Goal: Task Accomplishment & Management: Manage account settings

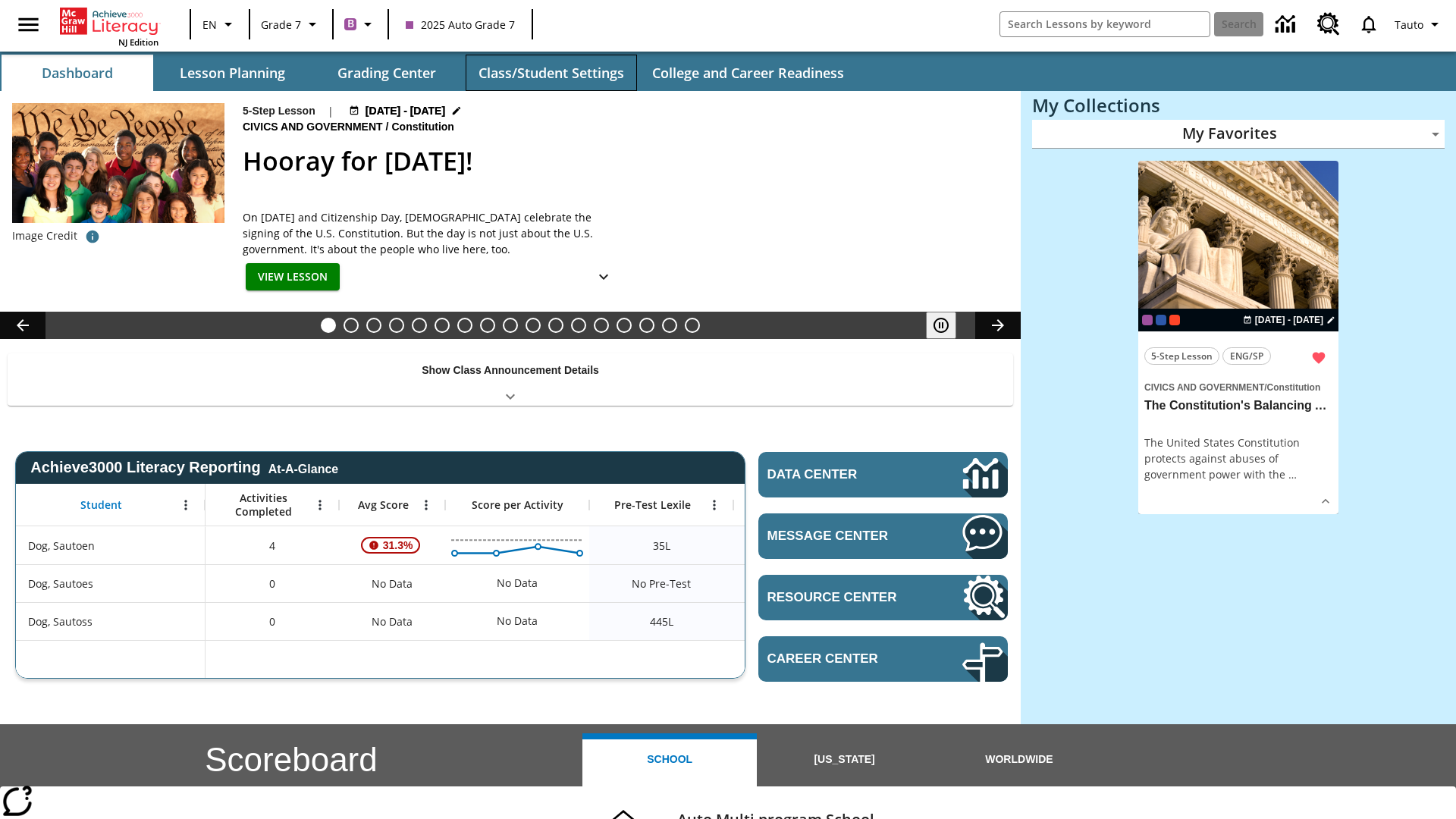
click at [551, 73] on button "Class/Student Settings" at bounding box center [552, 72] width 171 height 36
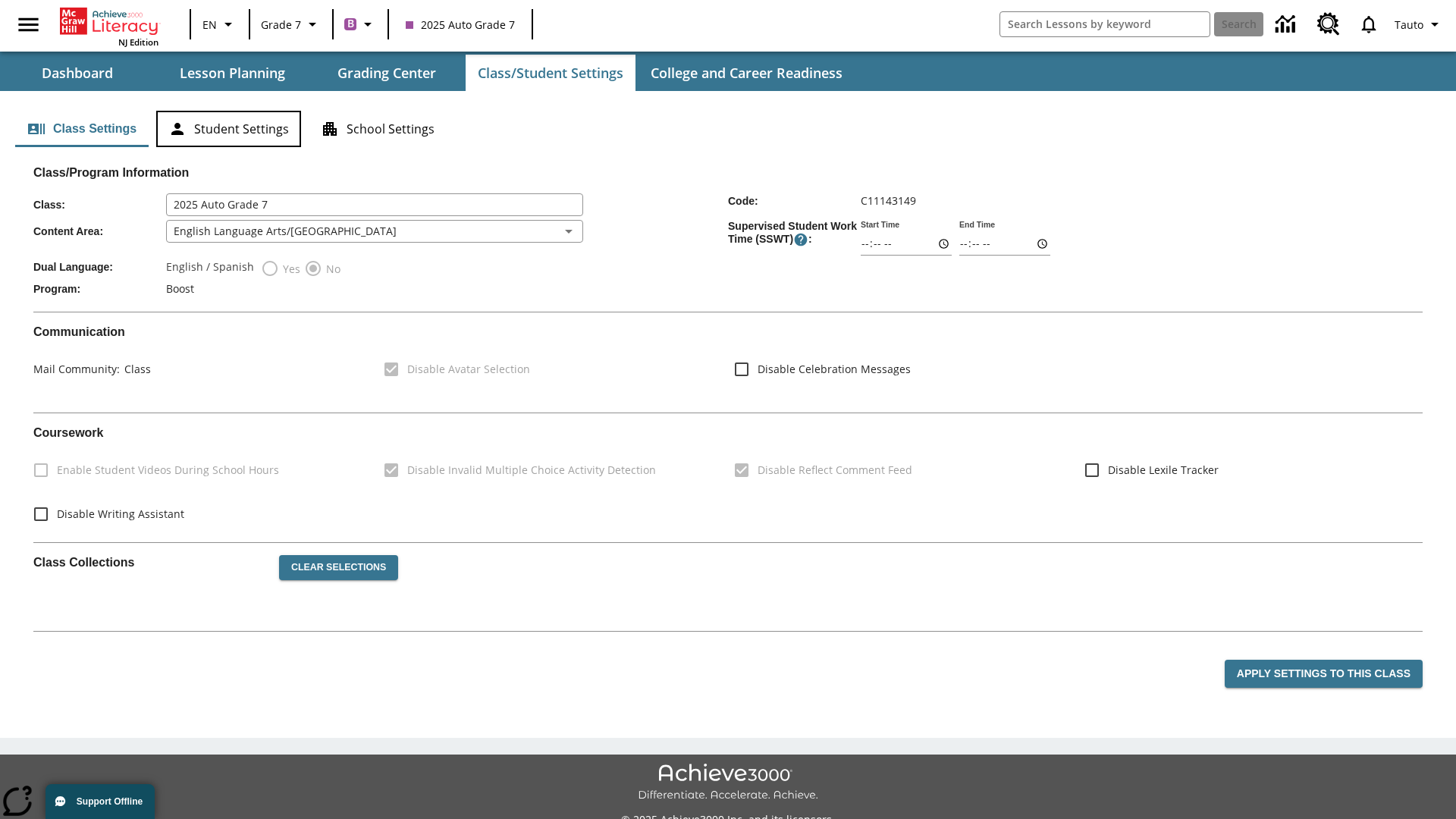
click at [228, 129] on button "Student Settings" at bounding box center [228, 128] width 145 height 36
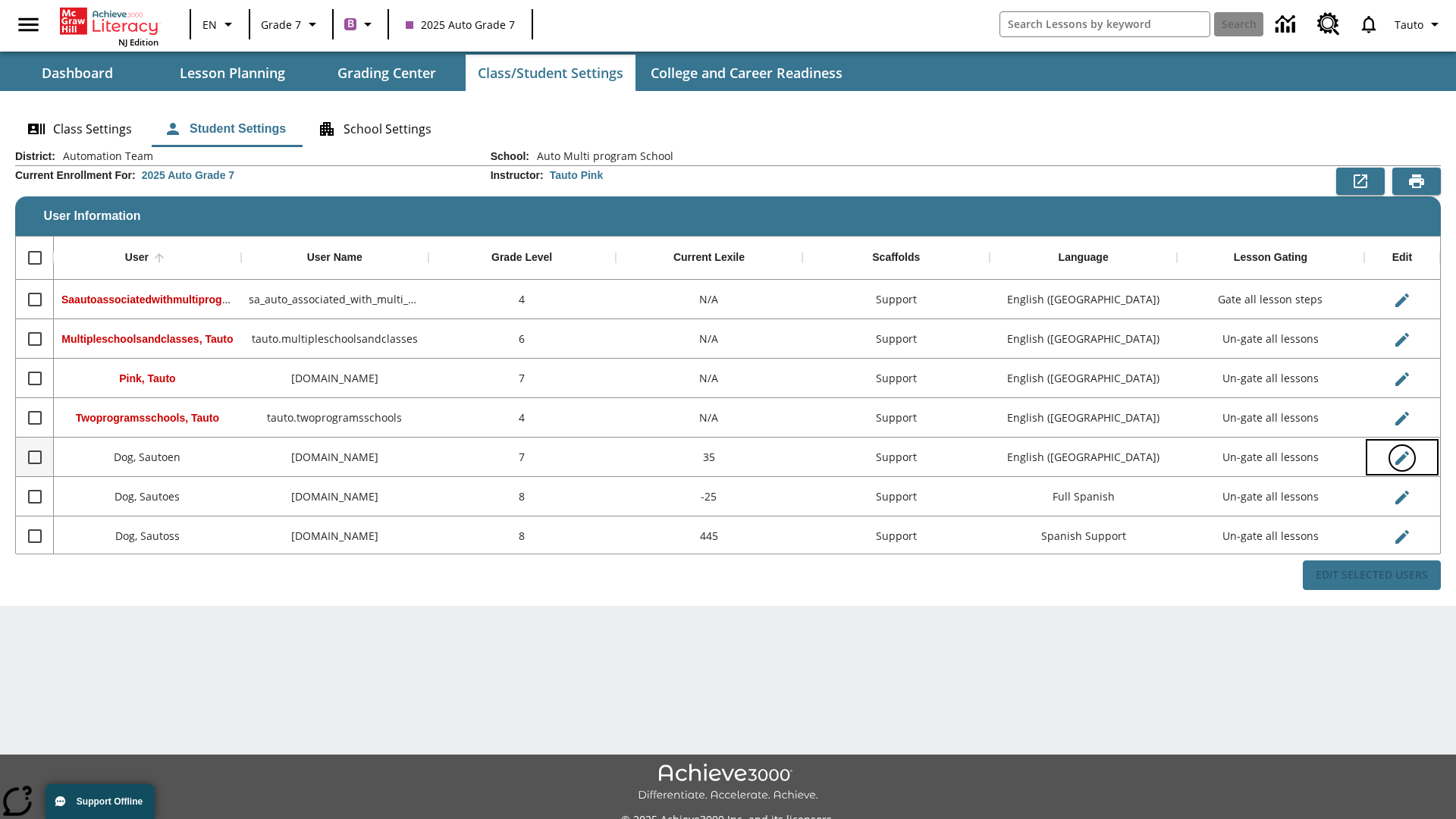
click at [1401, 458] on icon "Edit User" at bounding box center [1402, 458] width 13 height 13
